Goal: Information Seeking & Learning: Check status

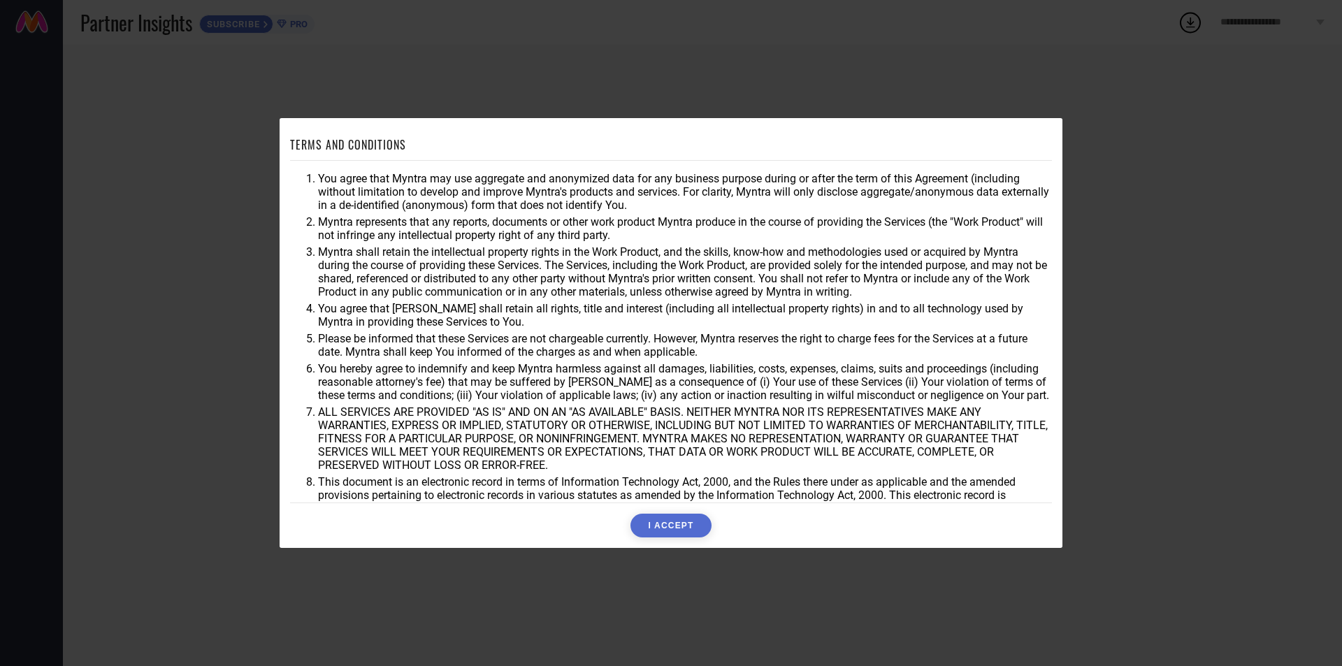
click at [659, 522] on button "I ACCEPT" at bounding box center [671, 526] width 80 height 24
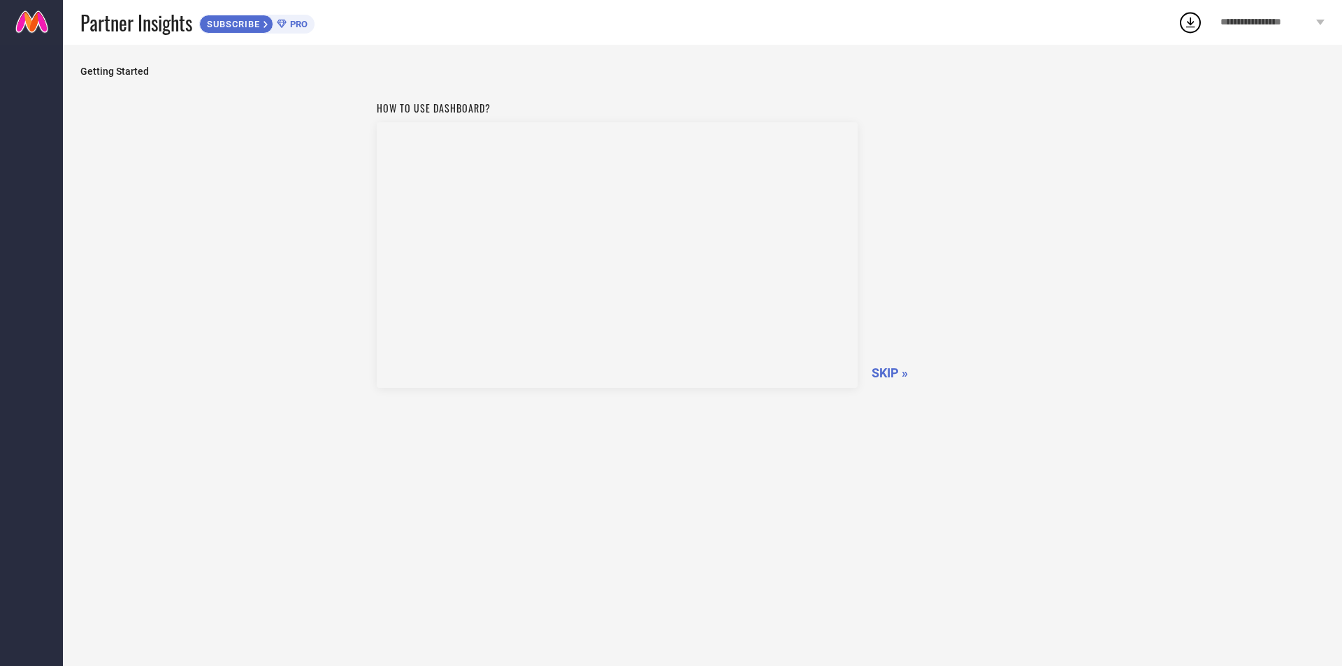
click at [889, 376] on span "SKIP »" at bounding box center [890, 373] width 36 height 15
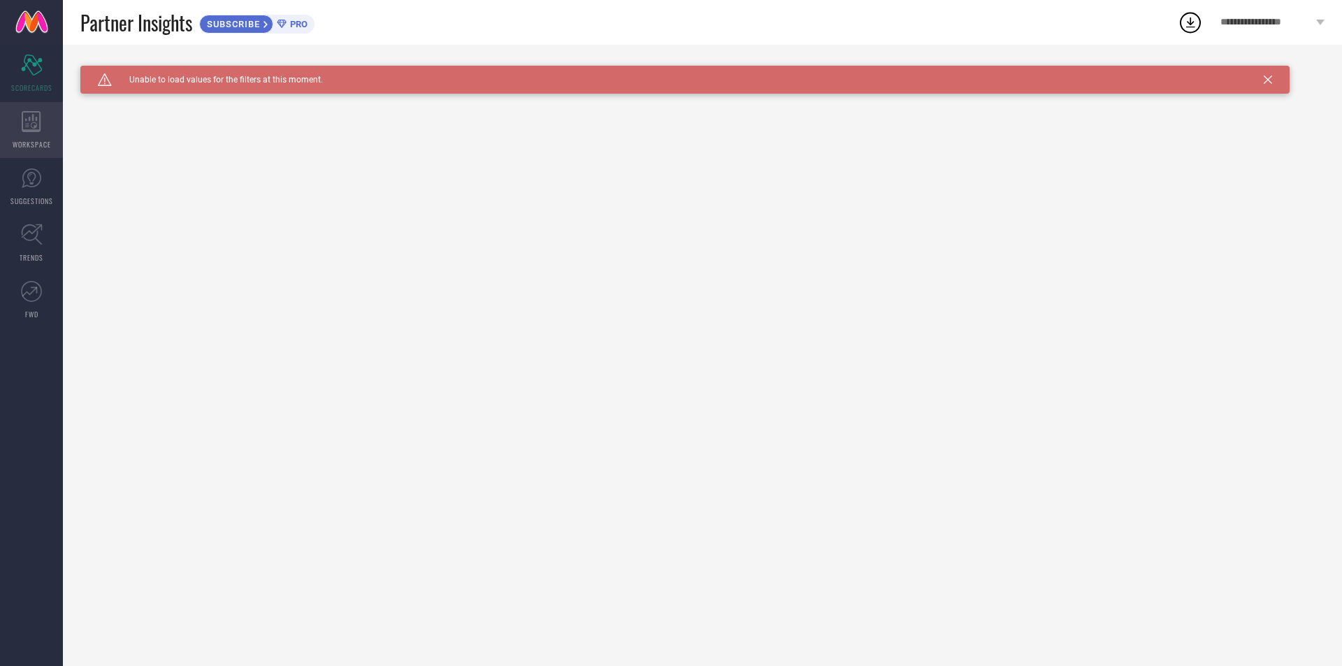
click at [38, 125] on icon at bounding box center [32, 121] width 20 height 21
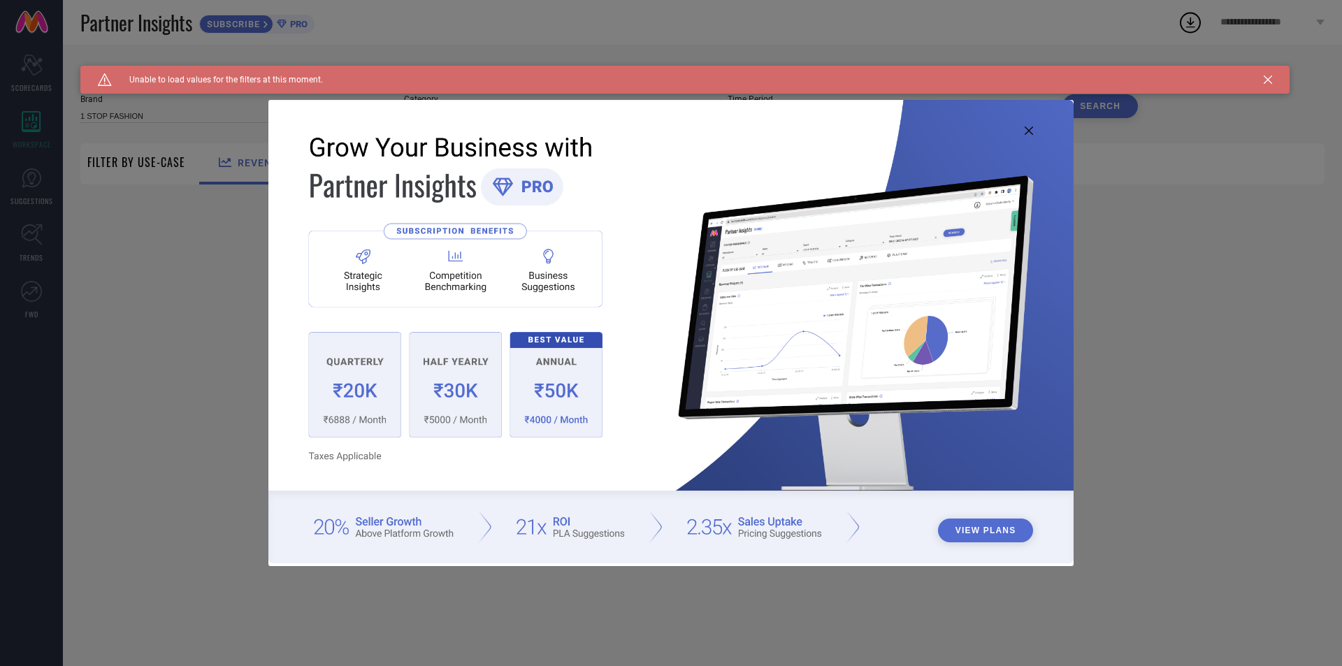
type input "1 STOP FASHION"
type input "All"
click at [29, 196] on div "View Plans" at bounding box center [671, 333] width 1342 height 666
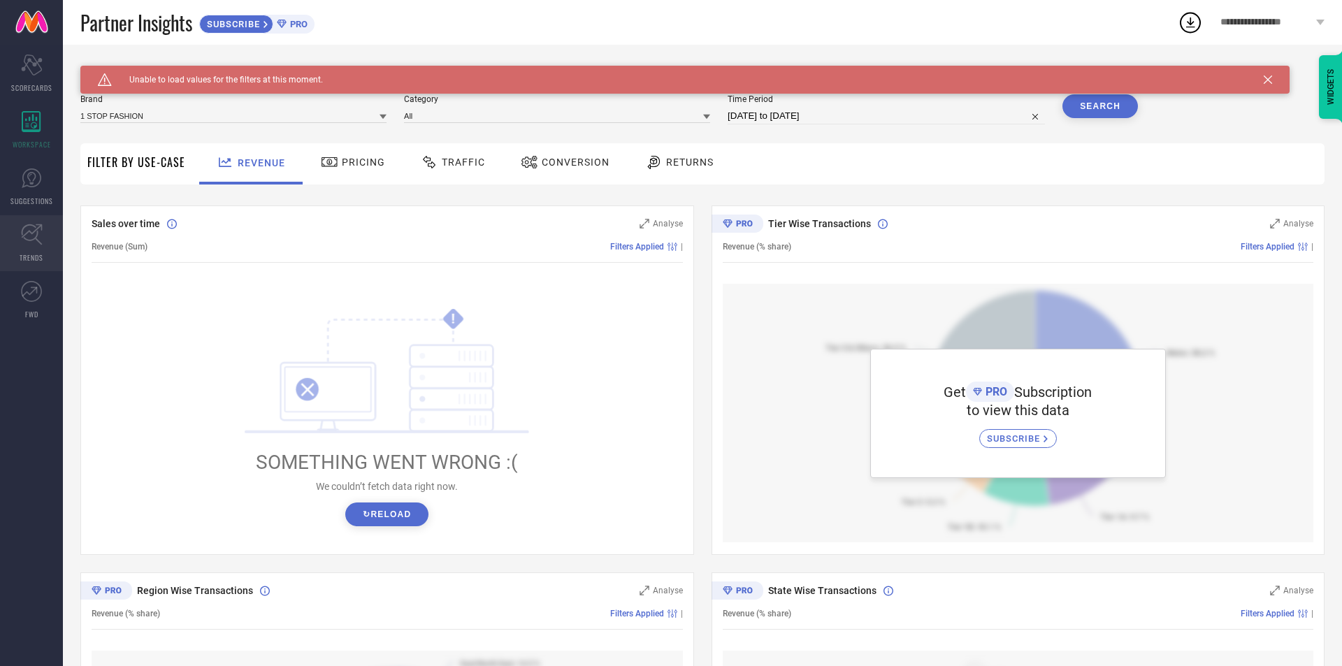
click at [37, 243] on icon at bounding box center [32, 235] width 22 height 22
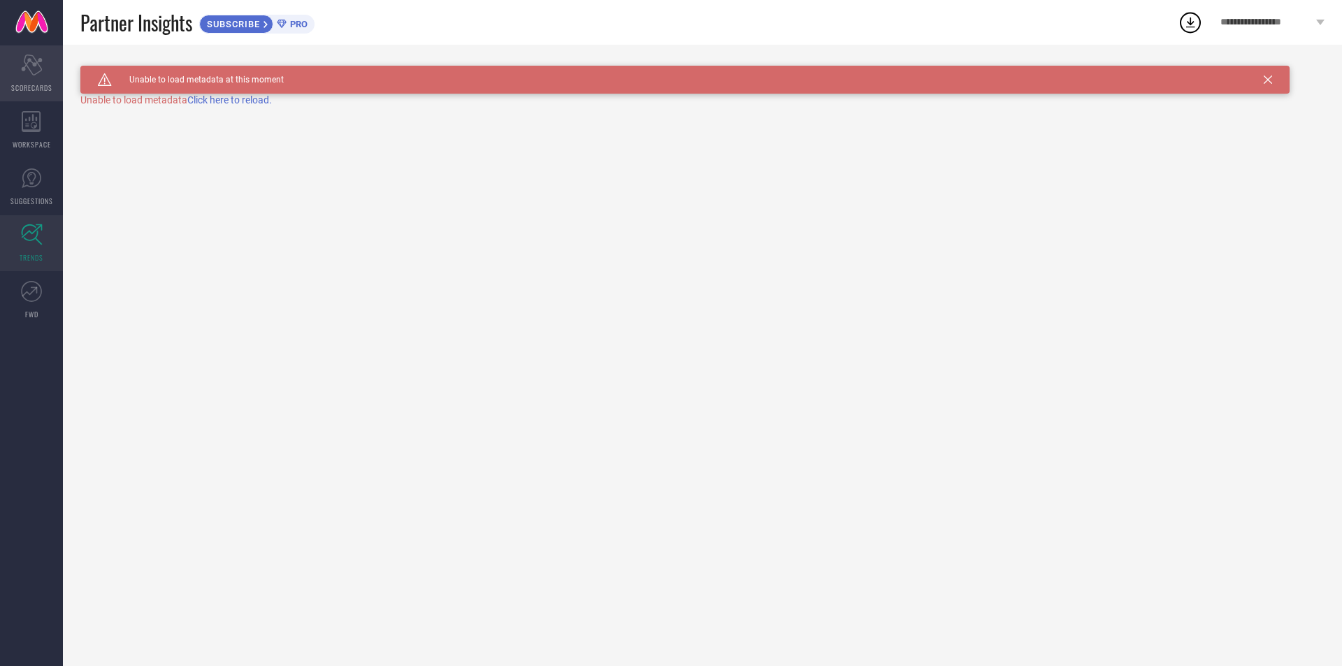
click at [36, 76] on div "Scorecard SCORECARDS" at bounding box center [31, 73] width 63 height 56
click at [1195, 24] on icon at bounding box center [1190, 22] width 25 height 25
click at [24, 295] on icon at bounding box center [31, 291] width 21 height 21
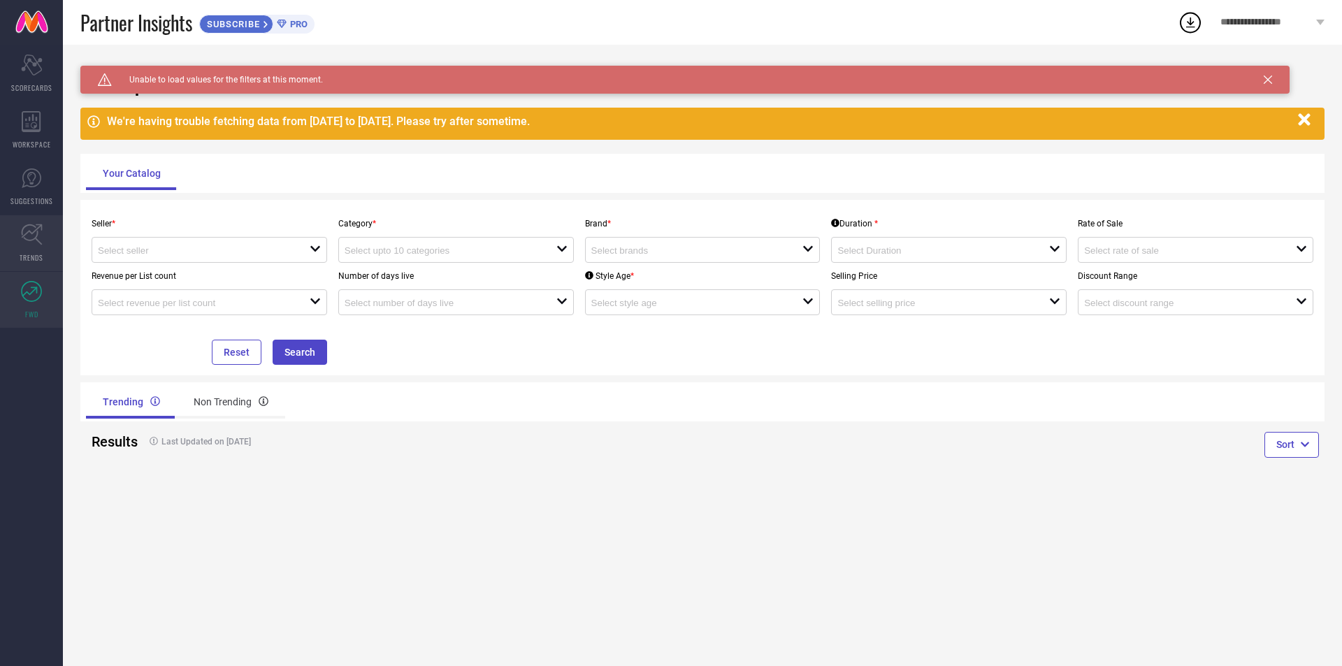
click at [22, 246] on link "TRENDS" at bounding box center [31, 243] width 63 height 56
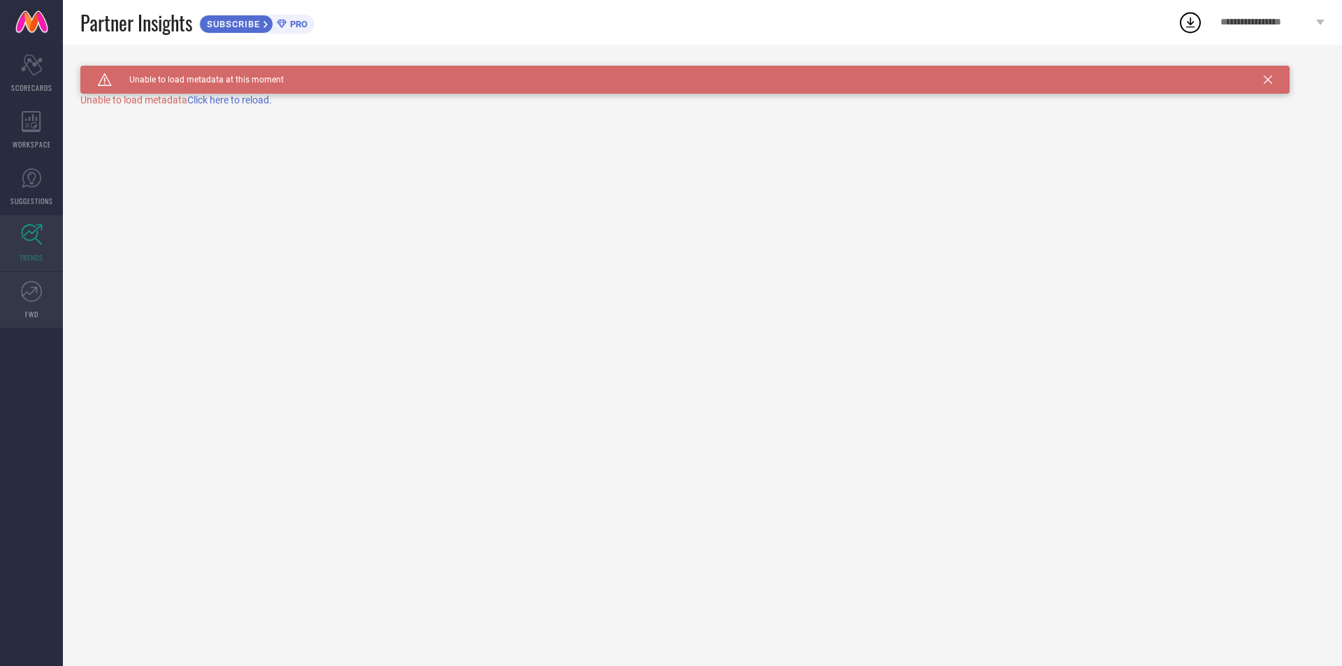
click at [24, 273] on link "FWD" at bounding box center [31, 300] width 63 height 56
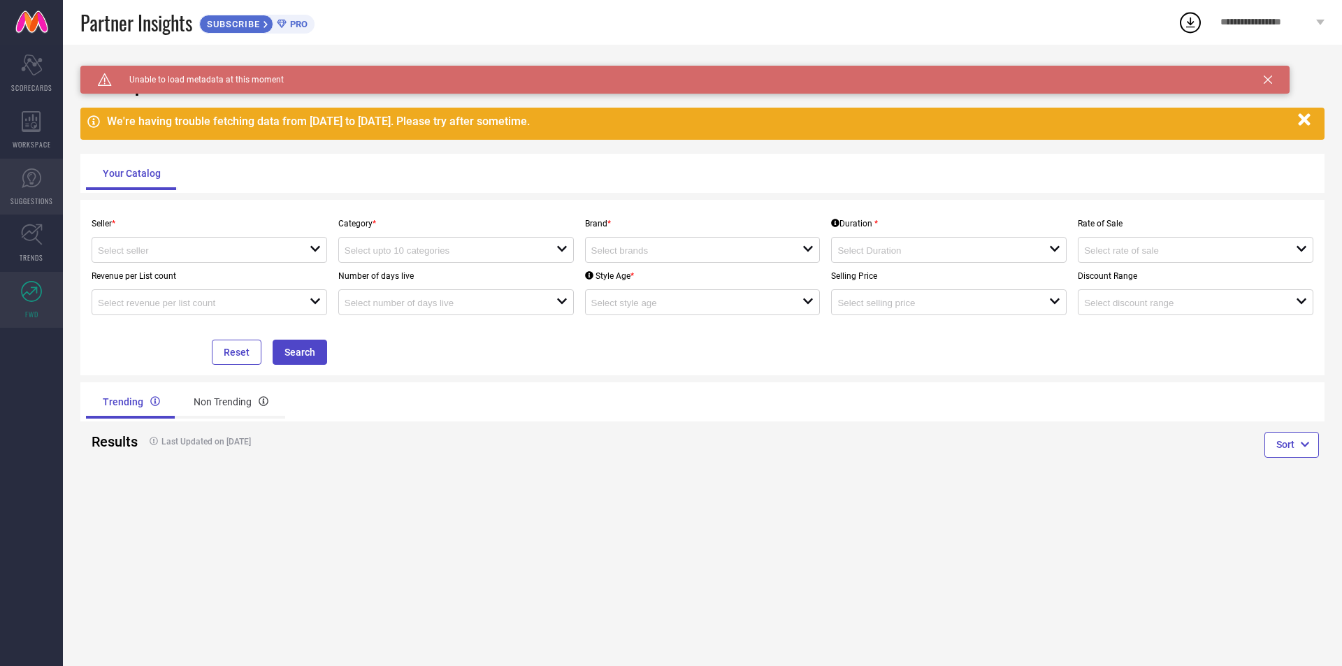
click at [34, 191] on link "SUGGESTIONS" at bounding box center [31, 187] width 63 height 56
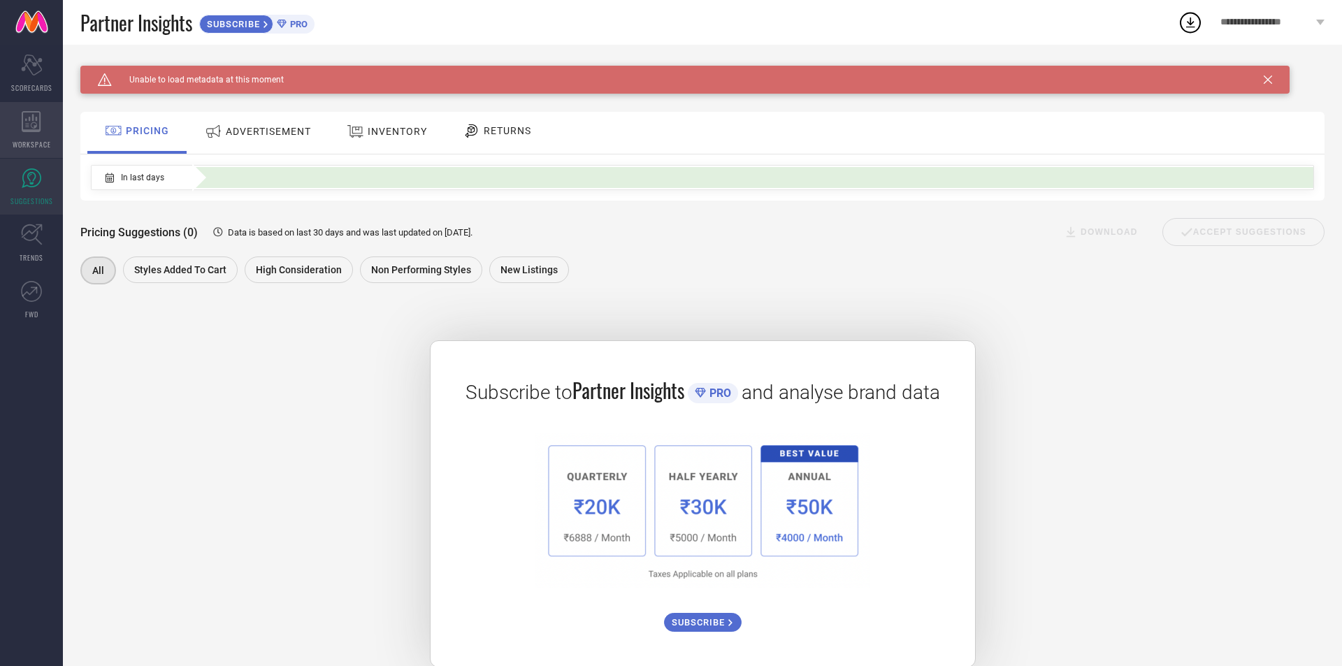
click at [29, 113] on icon at bounding box center [32, 121] width 20 height 21
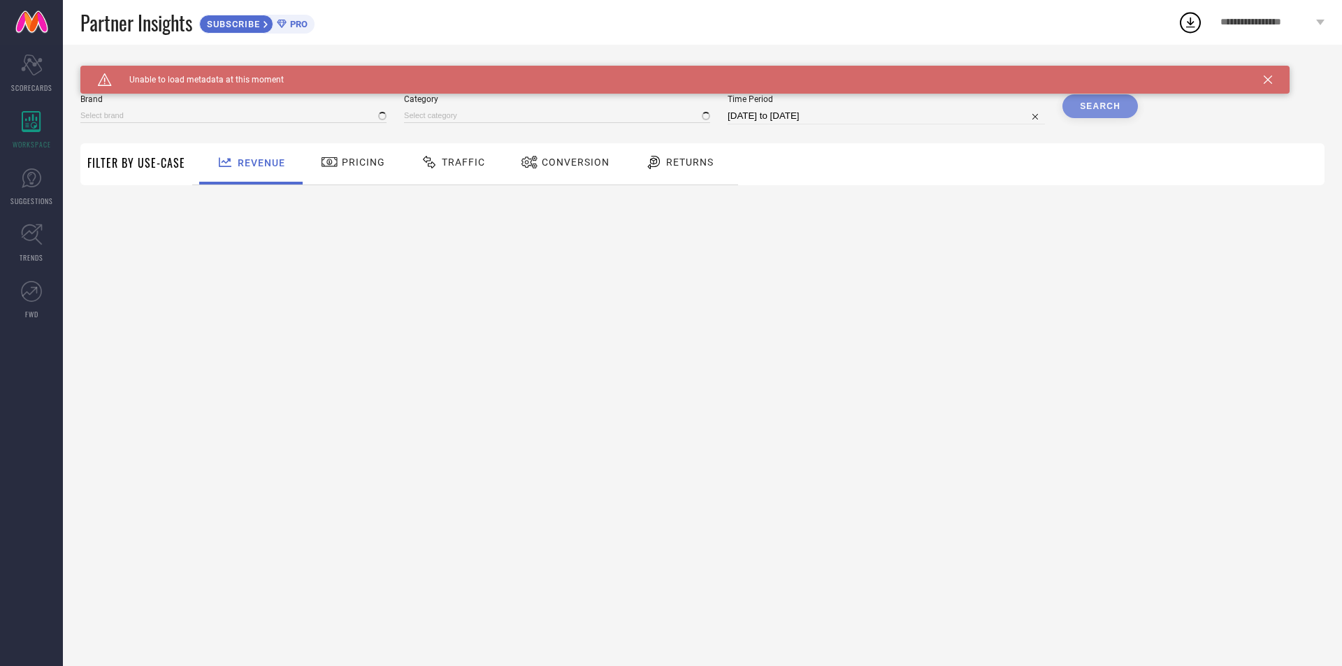
type input "1 STOP FASHION"
type input "All"
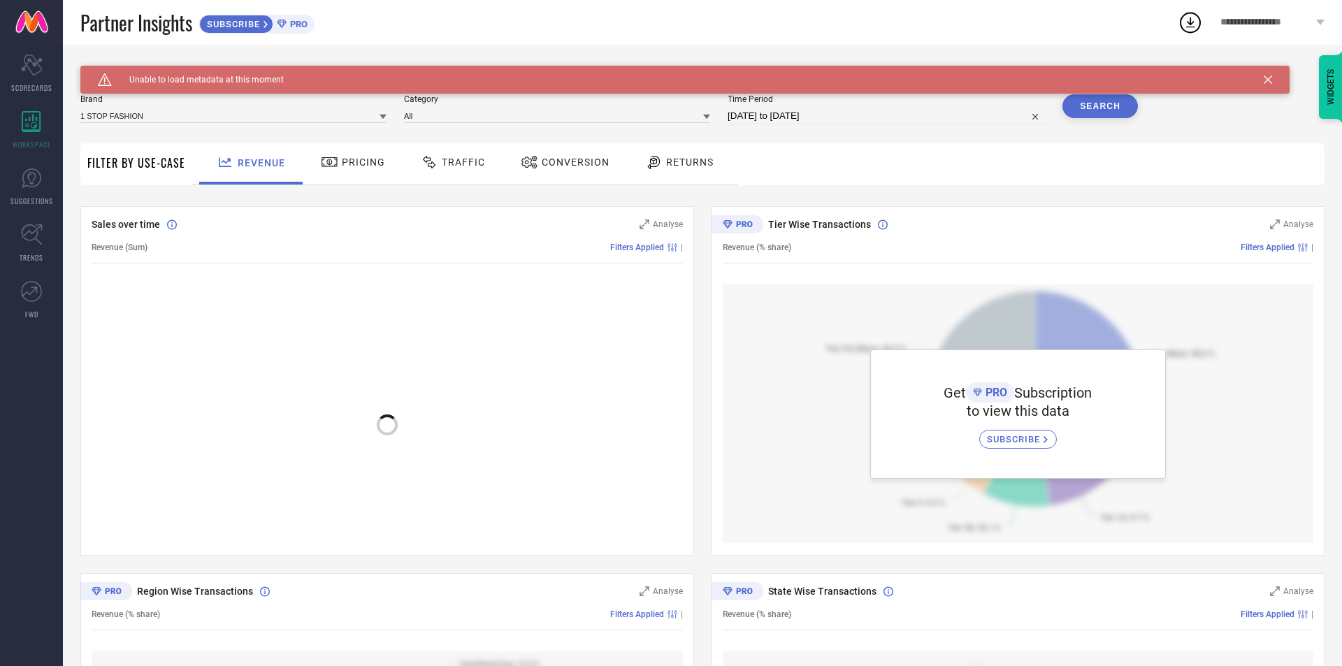
click at [327, 164] on icon at bounding box center [329, 162] width 17 height 17
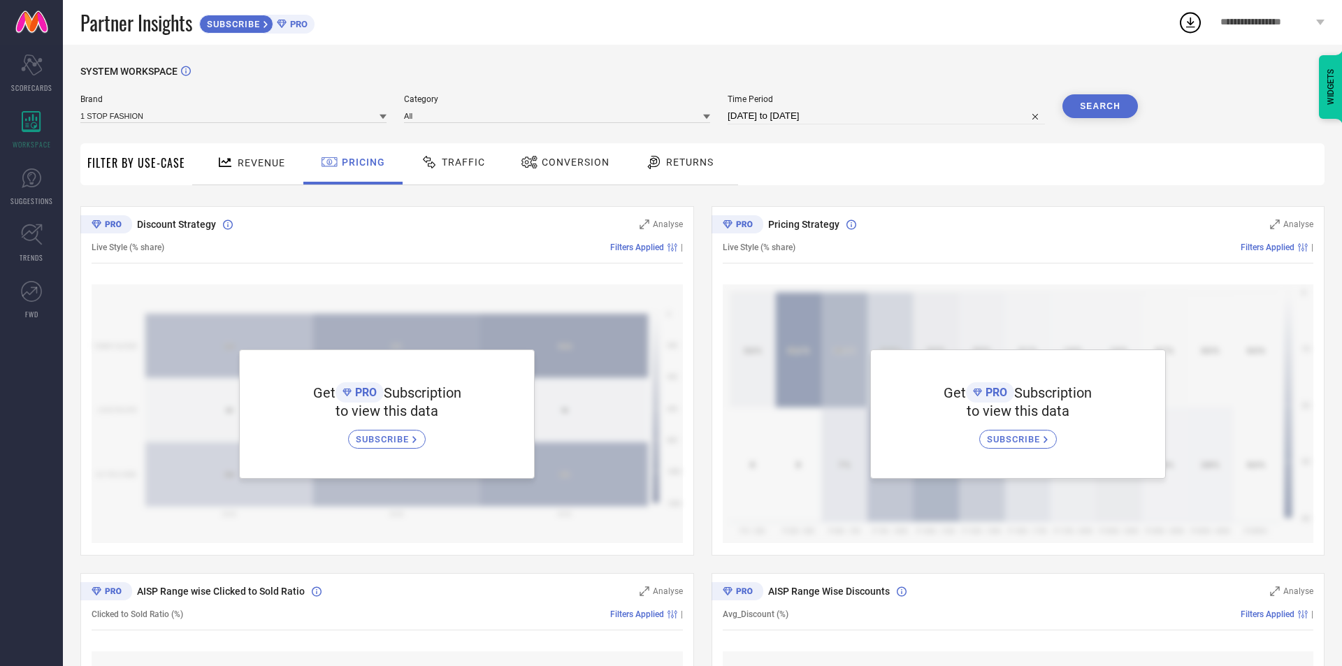
click at [442, 164] on span "Traffic" at bounding box center [463, 162] width 43 height 11
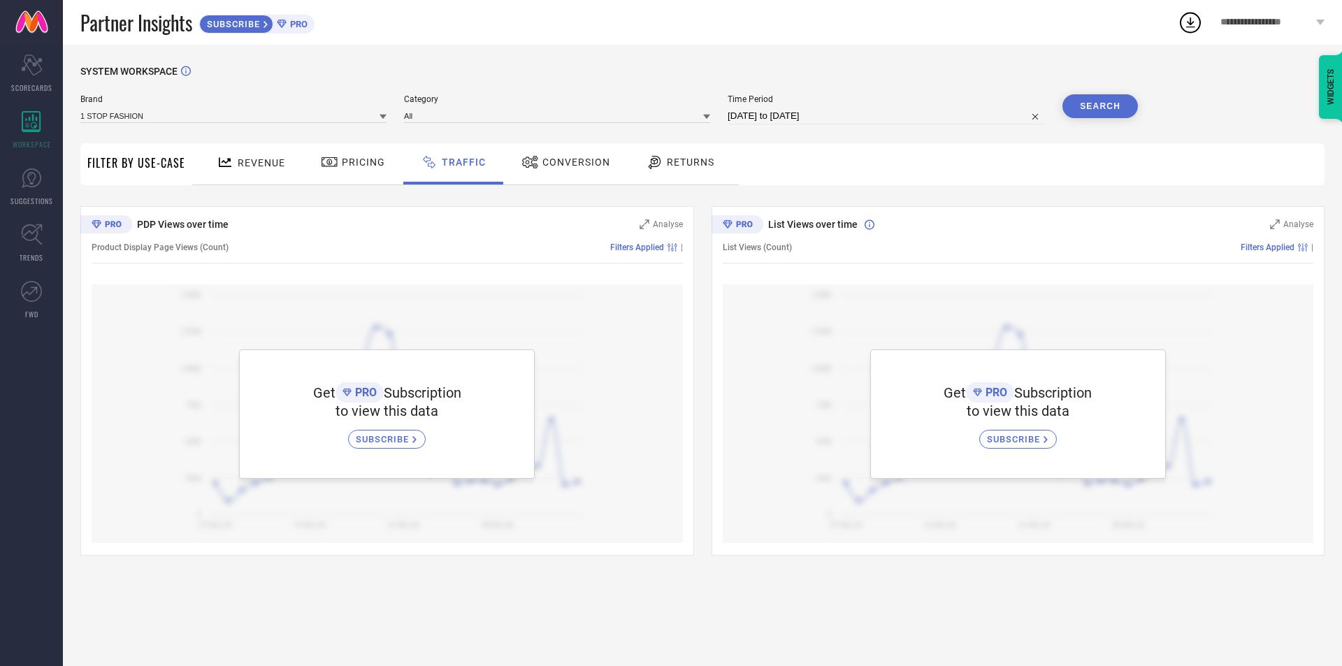
click at [557, 166] on span "Conversion" at bounding box center [576, 162] width 68 height 11
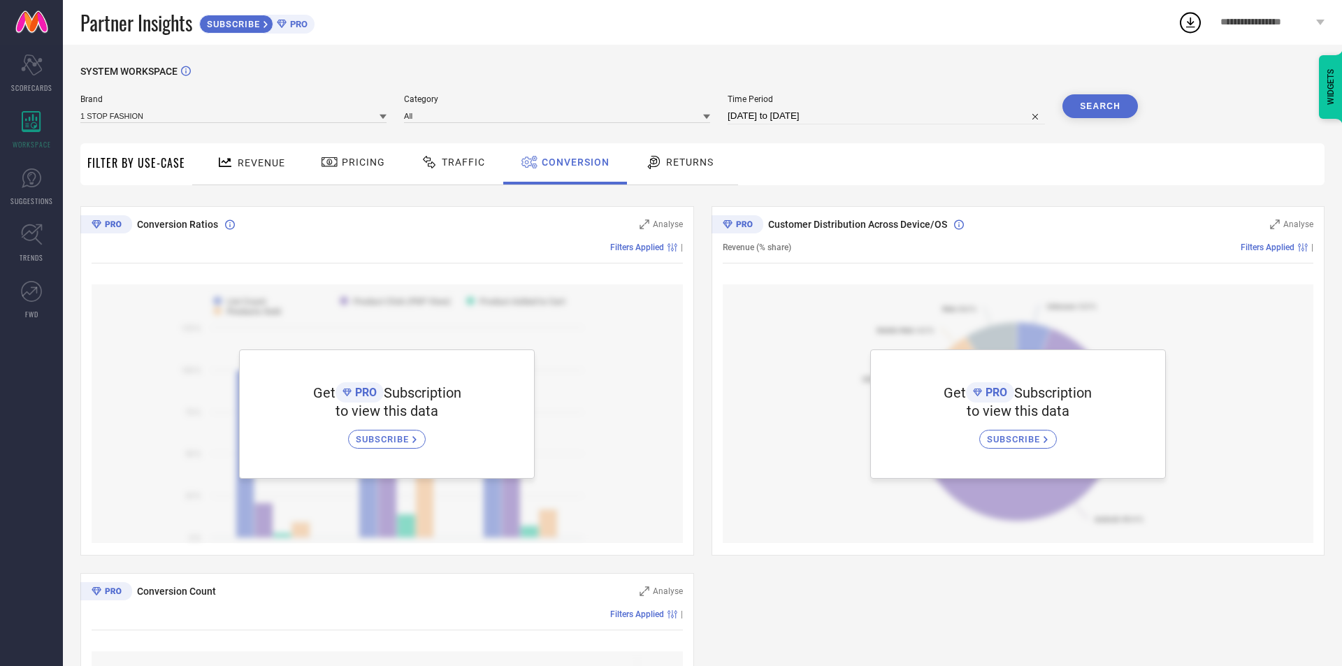
click at [689, 162] on span "Returns" at bounding box center [690, 162] width 48 height 11
